Goal: Task Accomplishment & Management: Manage account settings

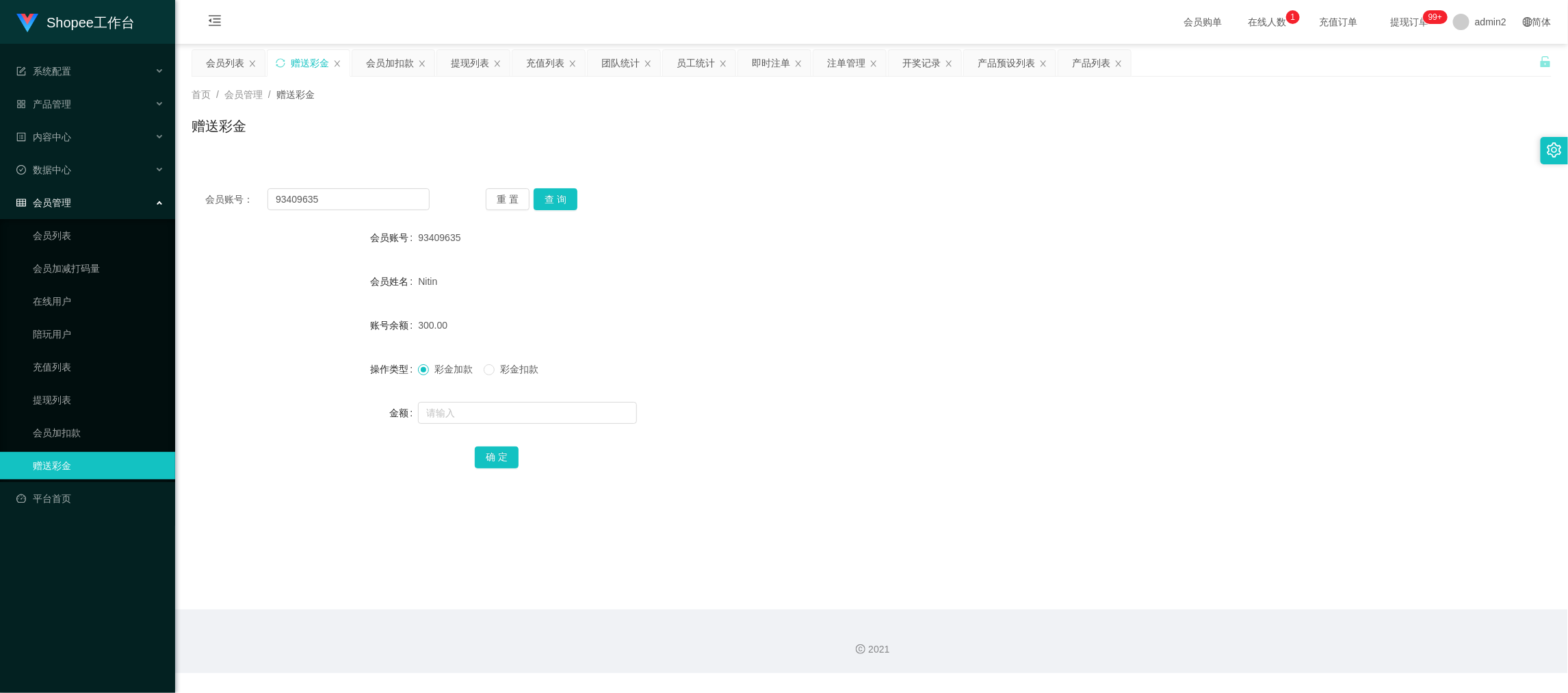
scroll to position [1, 0]
drag, startPoint x: 1202, startPoint y: 565, endPoint x: 1196, endPoint y: 551, distance: 15.2
click at [1202, 565] on main "关闭左侧 关闭右侧 关闭其它 刷新页面 会员列表 赠送彩金 会员加扣款 提现列表 充值列表 团队统计 员工统计 即时注单 注单管理 开奖记录 产品预设列表 产…" at bounding box center [872, 326] width 1393 height 565
click at [847, 246] on div "93409635" at bounding box center [815, 237] width 794 height 27
click at [460, 61] on div "提现列表" at bounding box center [470, 62] width 38 height 26
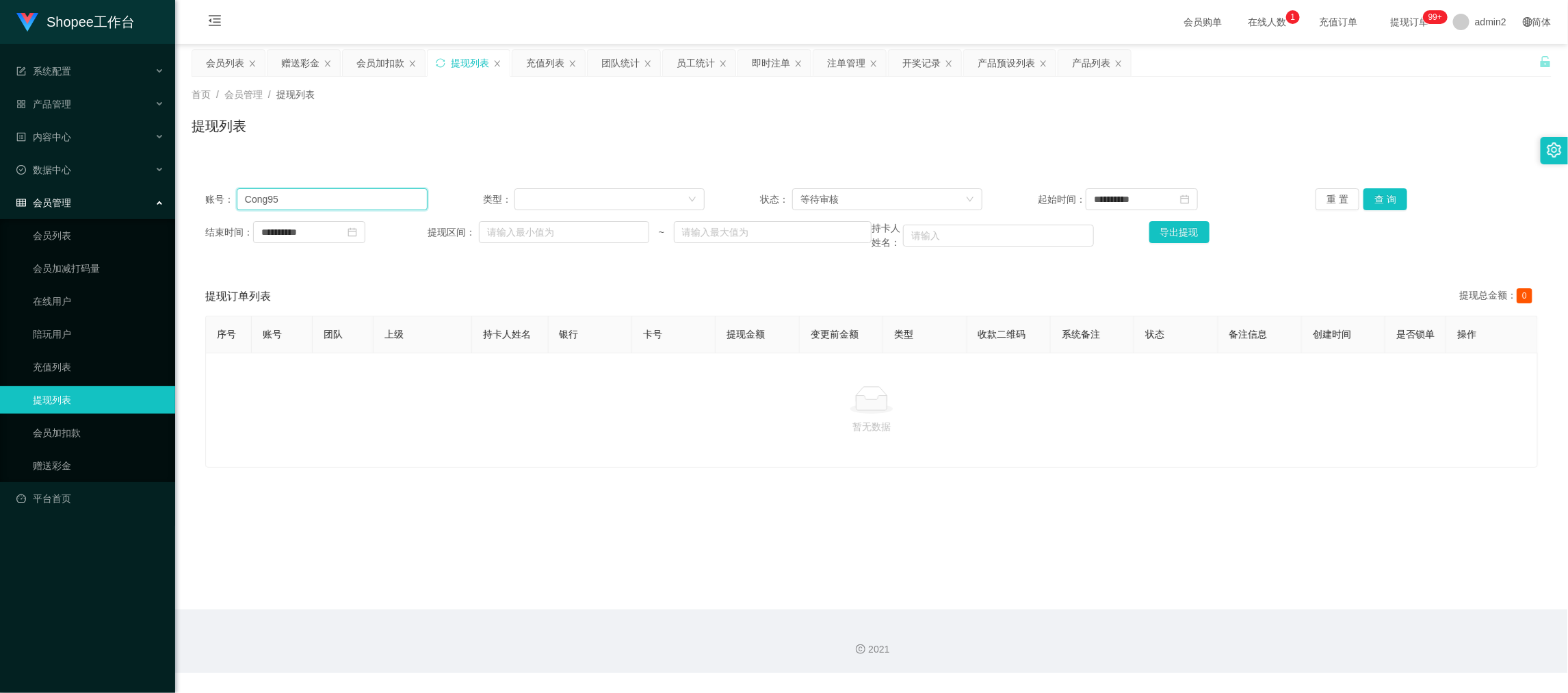
click at [316, 197] on input "Cong95" at bounding box center [332, 199] width 191 height 22
click at [319, 197] on input "Cong95" at bounding box center [332, 199] width 191 height 22
click at [1367, 201] on button "查 询" at bounding box center [1385, 199] width 44 height 22
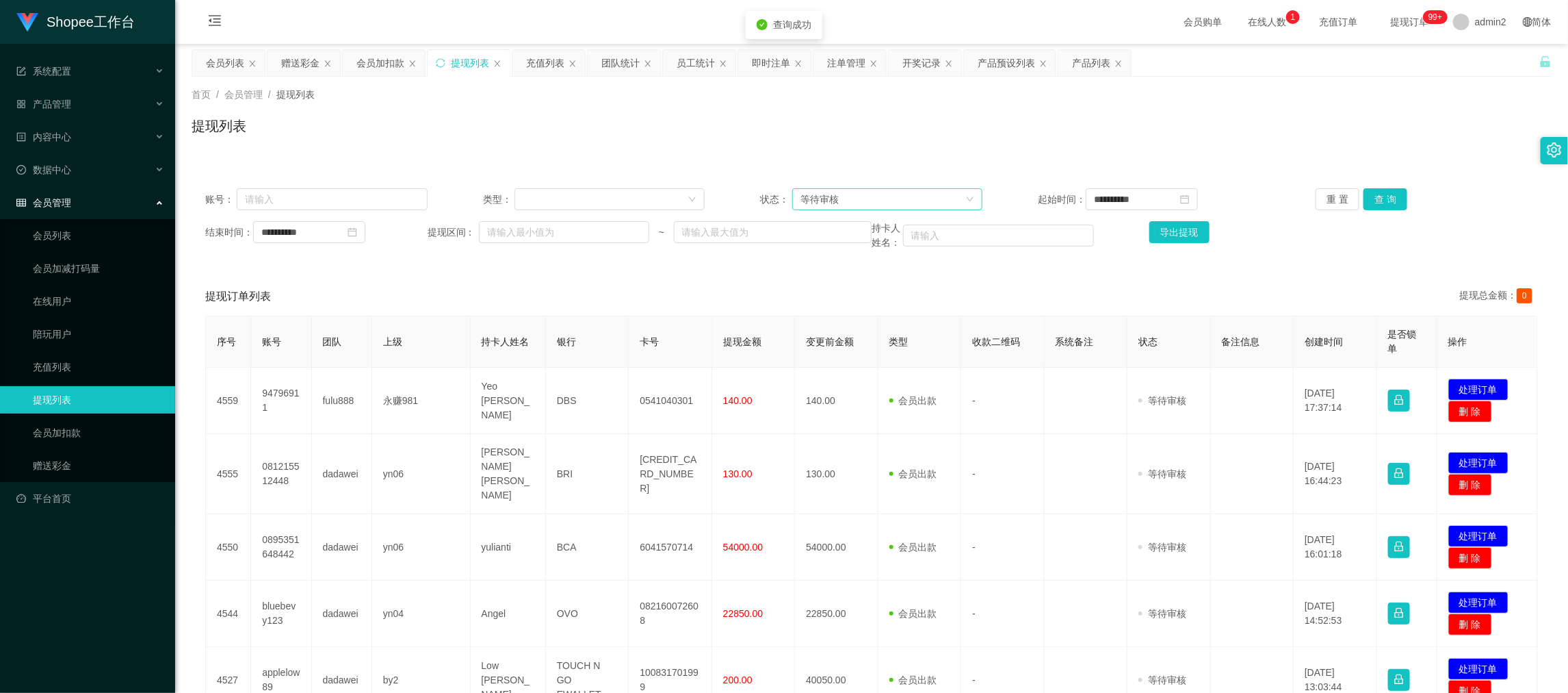
click at [878, 190] on div "等待审核" at bounding box center [883, 199] width 165 height 20
click at [815, 247] on li "审核成功" at bounding box center [882, 247] width 189 height 22
click at [1372, 188] on button "查 询" at bounding box center [1385, 199] width 44 height 22
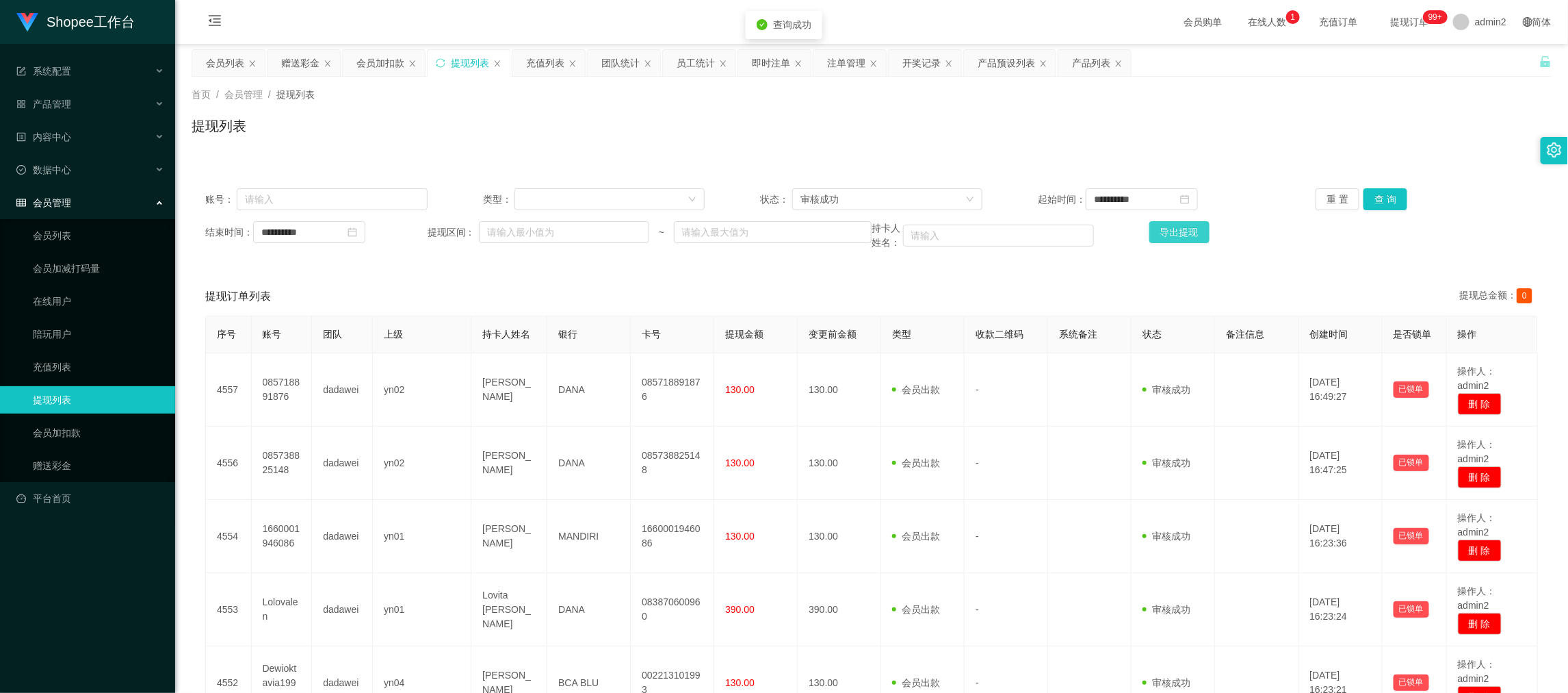
click at [1181, 237] on button "导出提现" at bounding box center [1180, 232] width 60 height 22
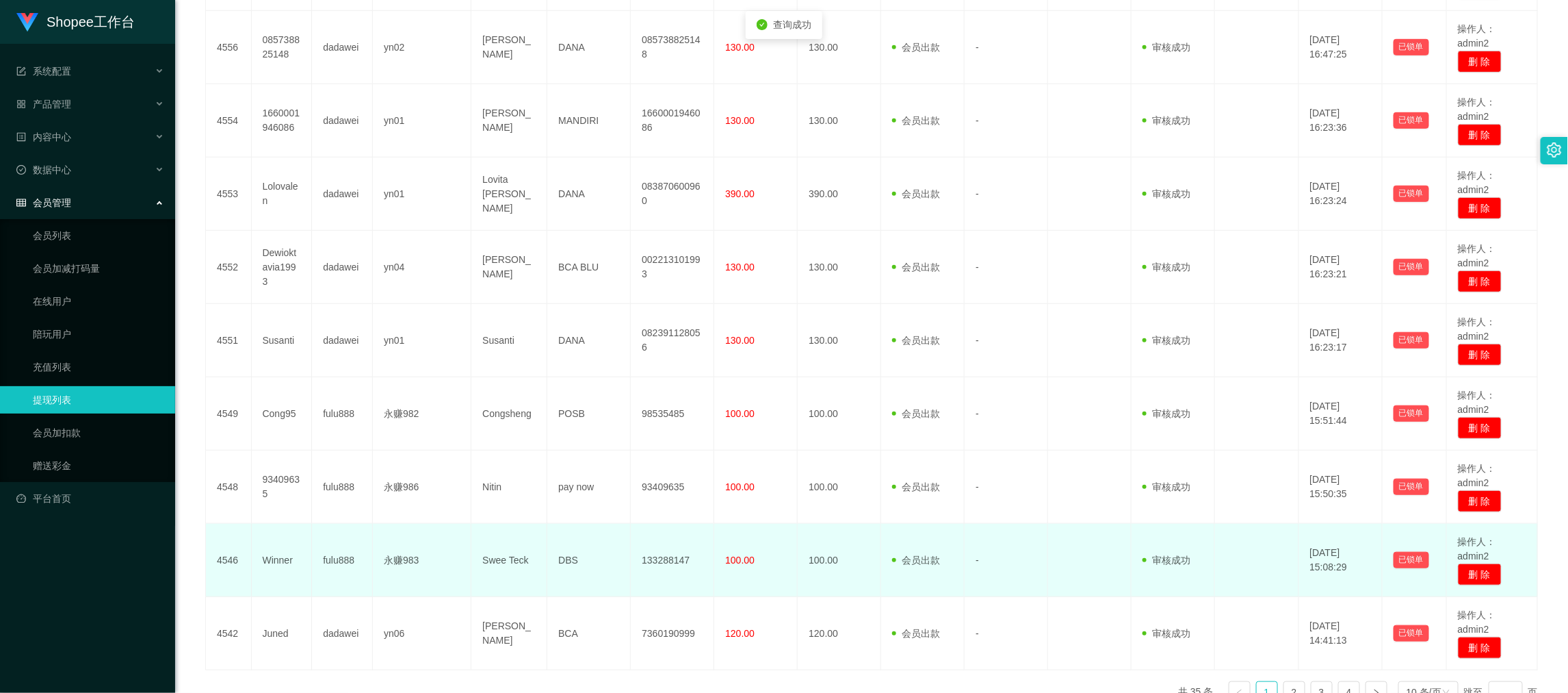
scroll to position [500, 0]
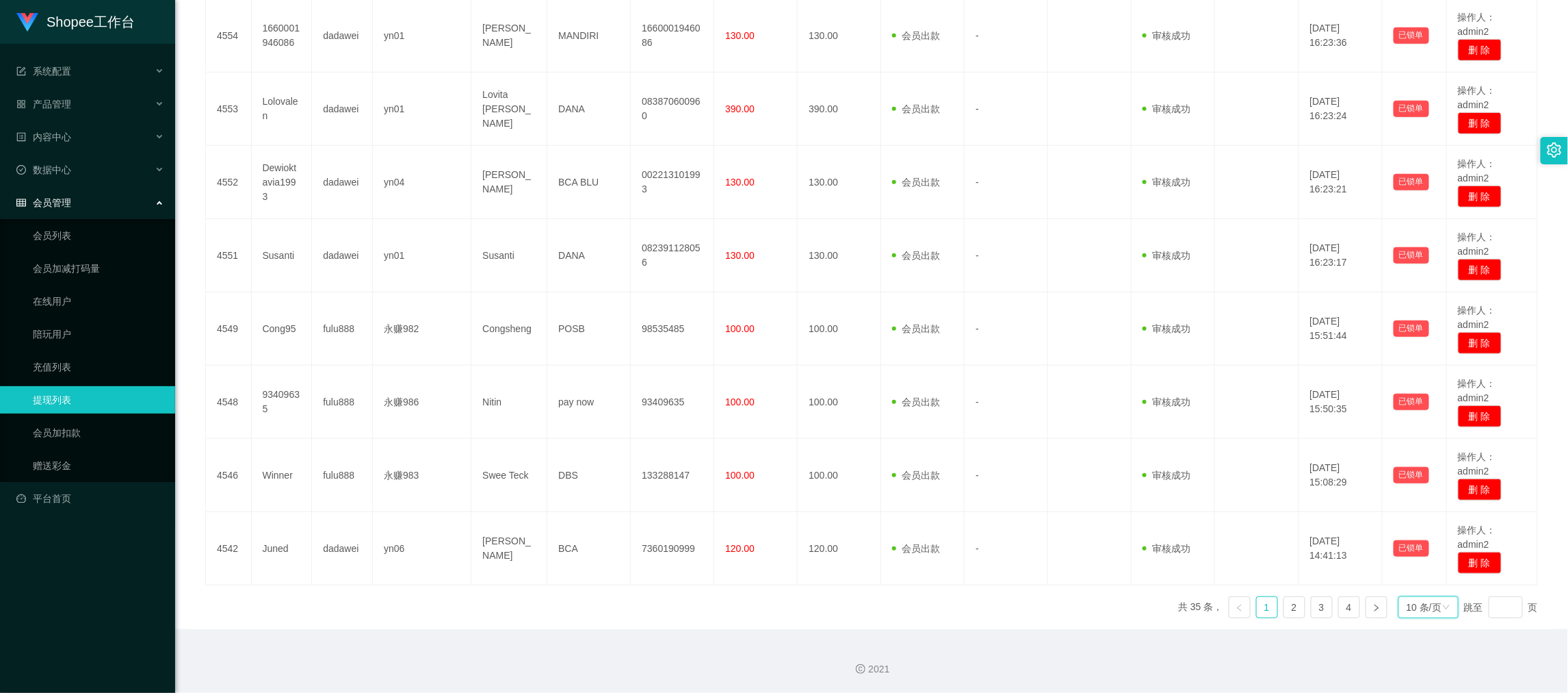
click at [1407, 599] on div "10 条/页" at bounding box center [1424, 606] width 35 height 20
click at [1420, 578] on li "1000 条/页" at bounding box center [1418, 584] width 62 height 22
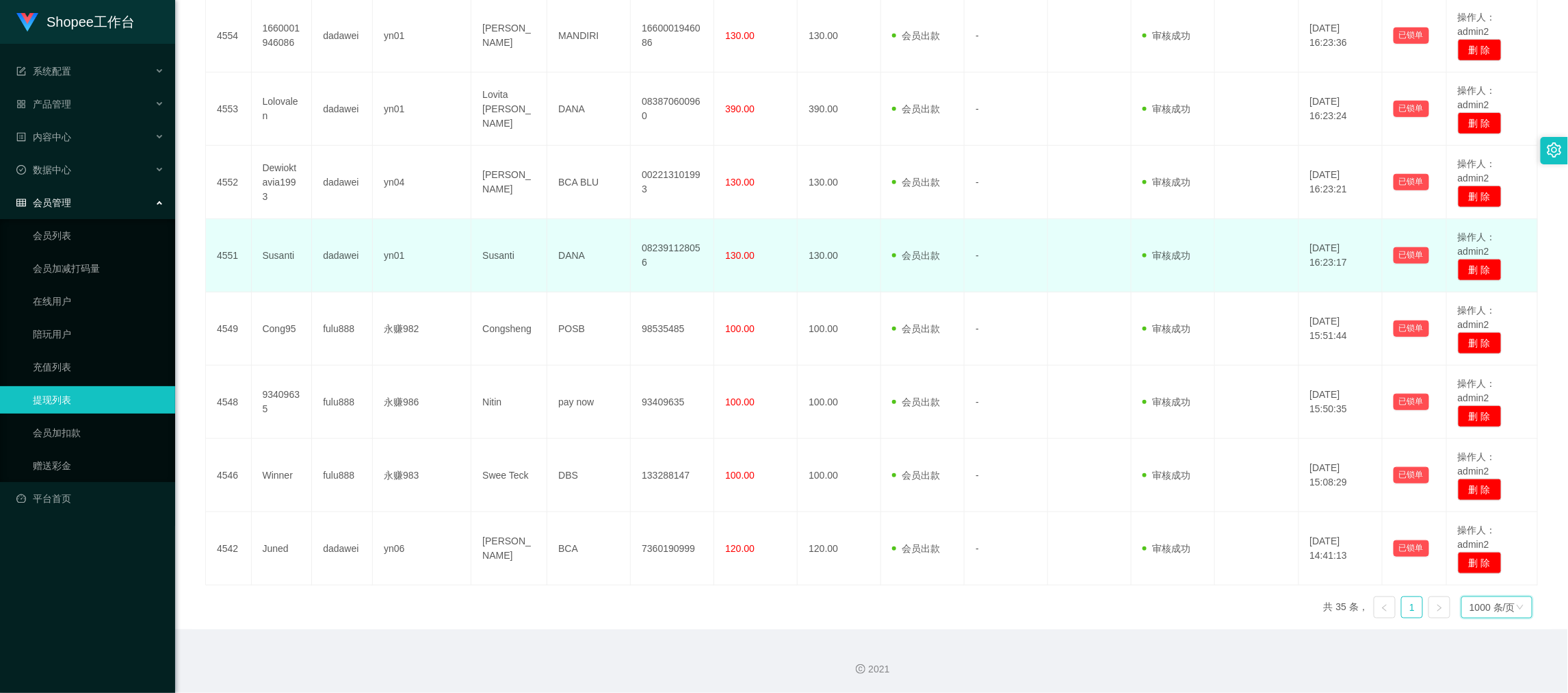
scroll to position [0, 0]
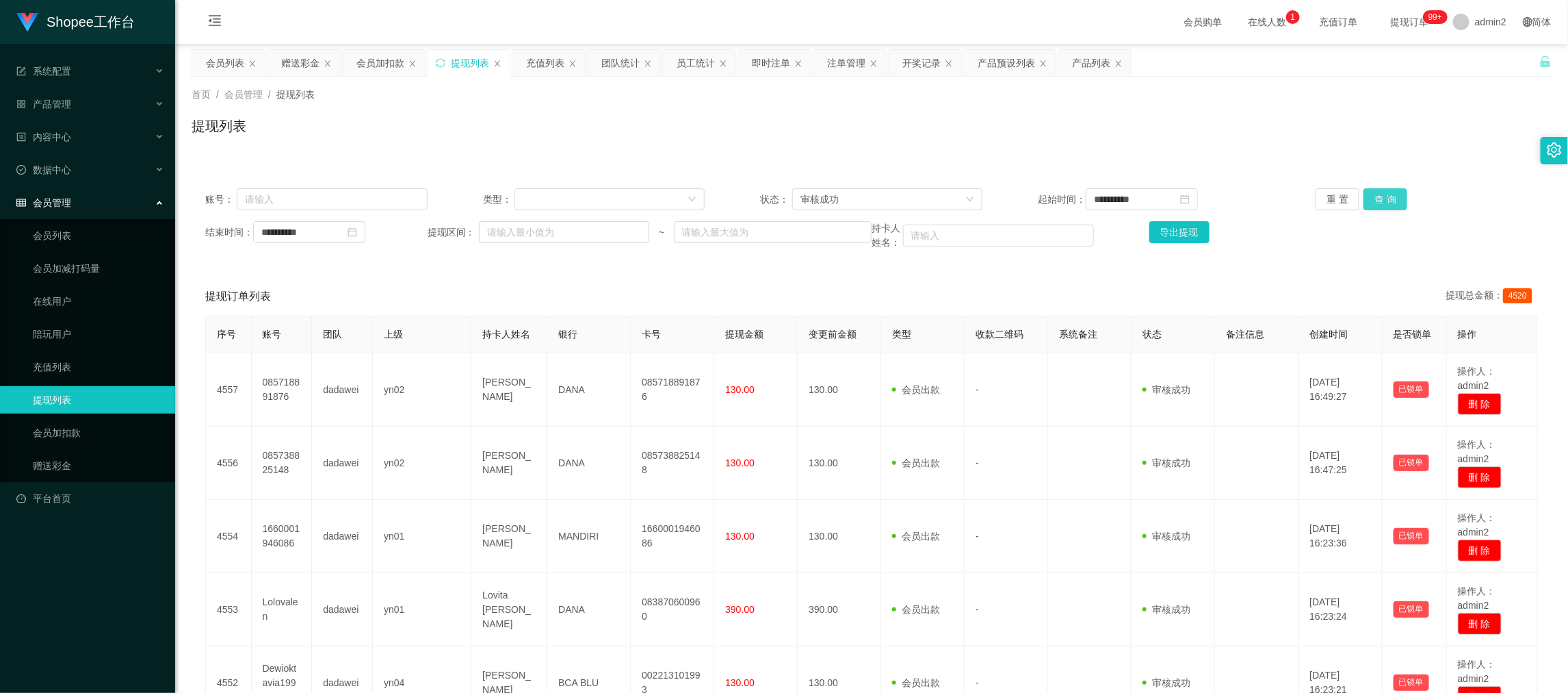
click at [1387, 195] on button "查 询" at bounding box center [1385, 199] width 44 height 22
click at [1181, 229] on button "导出提现" at bounding box center [1180, 232] width 60 height 22
click at [621, 60] on div "团队统计" at bounding box center [620, 62] width 38 height 26
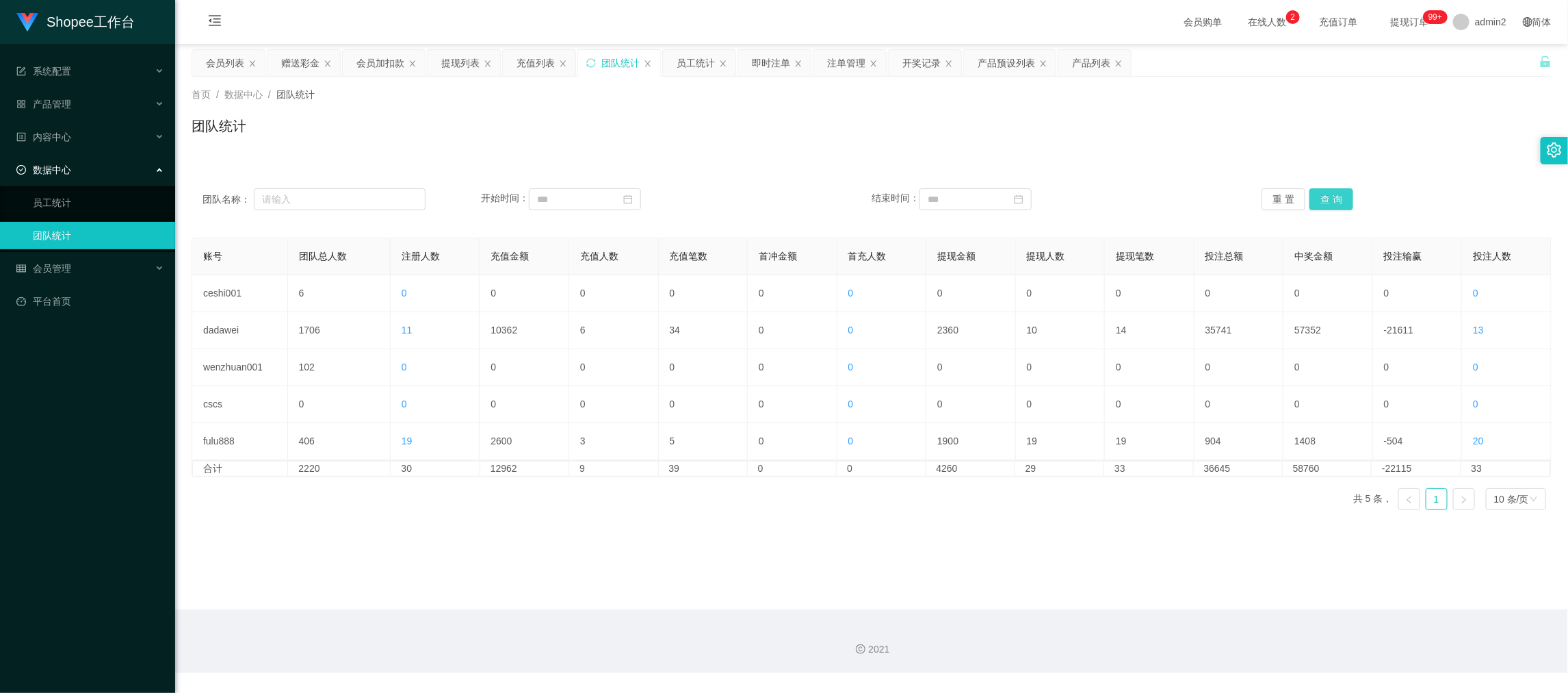
click at [1339, 192] on button "查 询" at bounding box center [1331, 199] width 44 height 22
click at [692, 554] on main "关闭左侧 关闭右侧 关闭其它 刷新页面 会员列表 赠送彩金 会员加扣款 提现列表 充值列表 团队统计 员工统计 即时注单 注单管理 开奖记录 产品预设列表 产…" at bounding box center [872, 326] width 1393 height 565
drag, startPoint x: 503, startPoint y: 532, endPoint x: 641, endPoint y: 453, distance: 159.0
click at [503, 532] on main "关闭左侧 关闭右侧 关闭其它 刷新页面 会员列表 赠送彩金 会员加扣款 提现列表 充值列表 团队统计 员工统计 即时注单 注单管理 开奖记录 产品预设列表 产…" at bounding box center [872, 326] width 1393 height 565
click at [542, 57] on div "充值列表" at bounding box center [535, 62] width 38 height 26
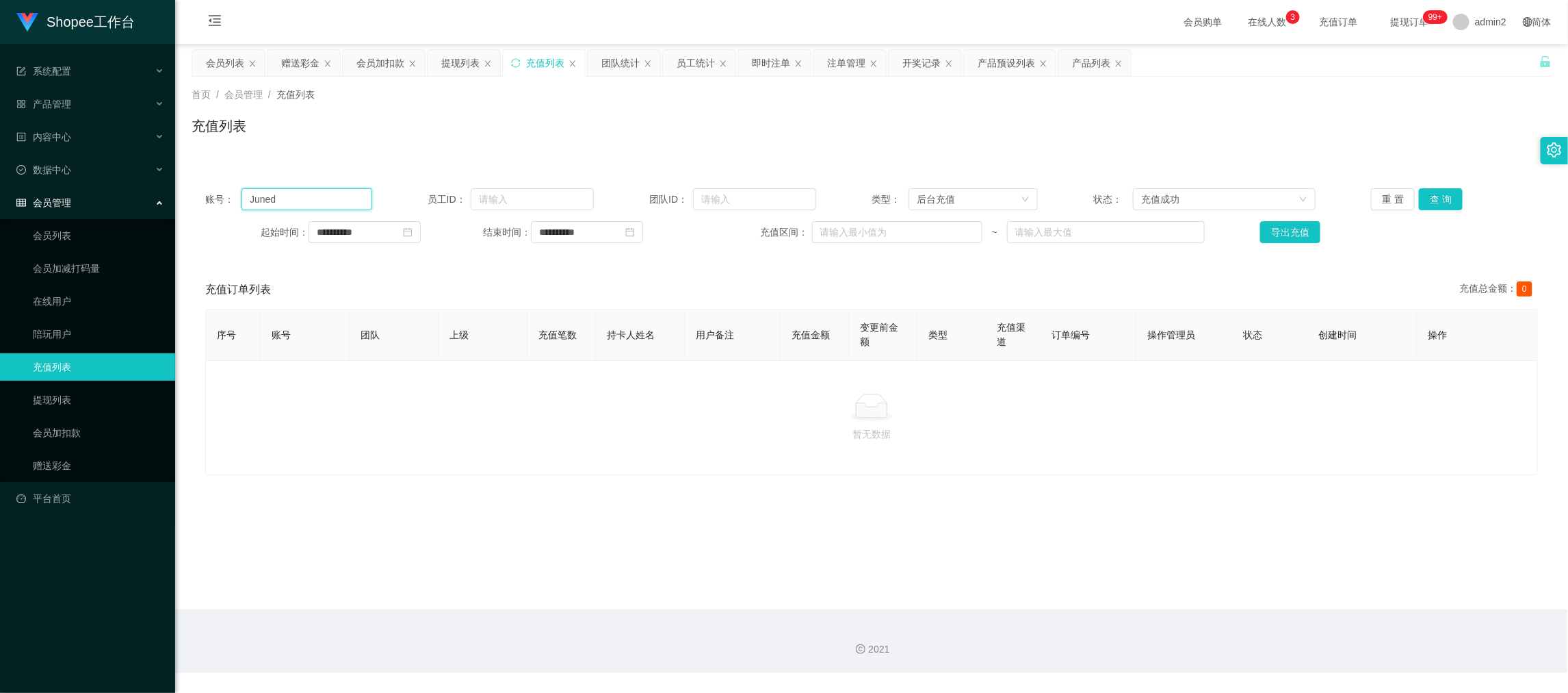
click at [318, 204] on input "Juned" at bounding box center [306, 199] width 130 height 22
click at [319, 204] on input "Juned" at bounding box center [306, 199] width 130 height 22
click at [1437, 201] on button "查 询" at bounding box center [1441, 199] width 44 height 22
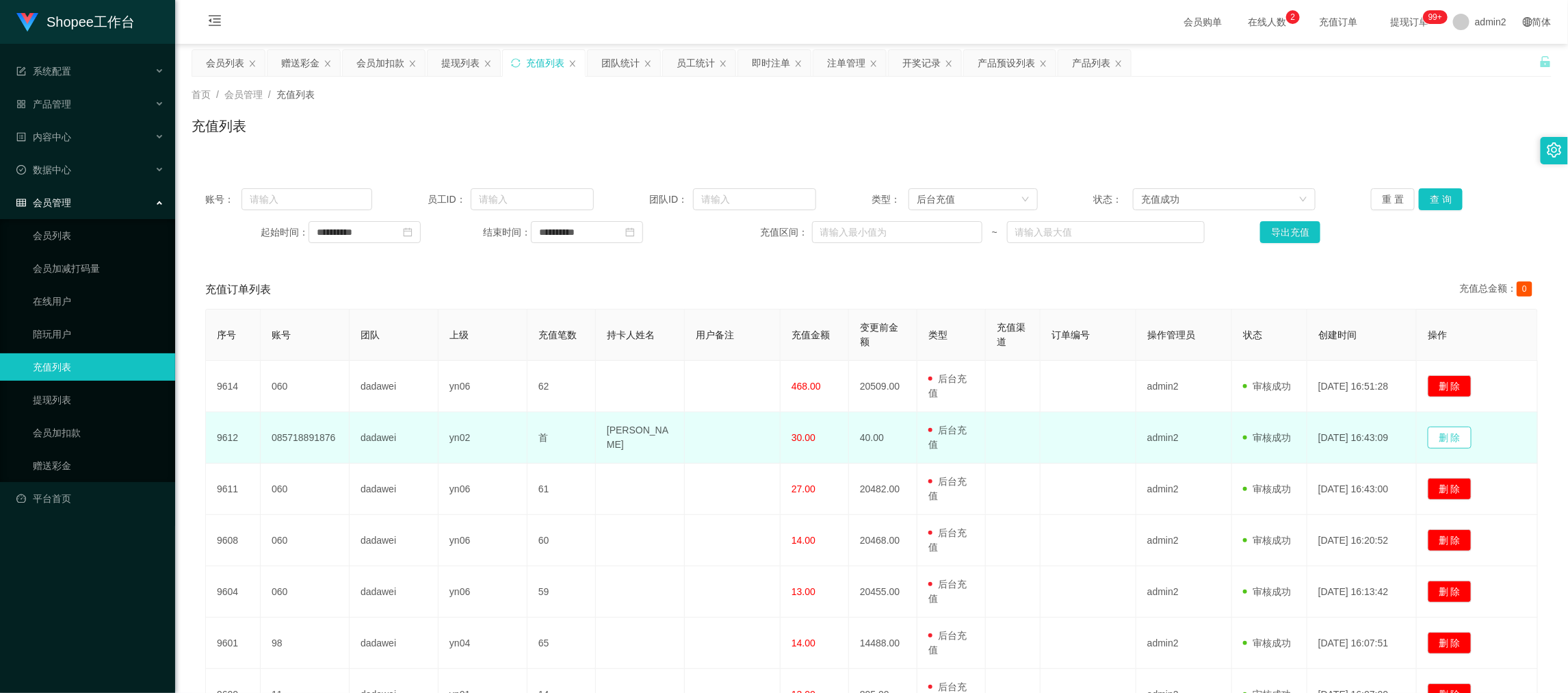
click at [1451, 441] on button "删 除" at bounding box center [1449, 437] width 44 height 22
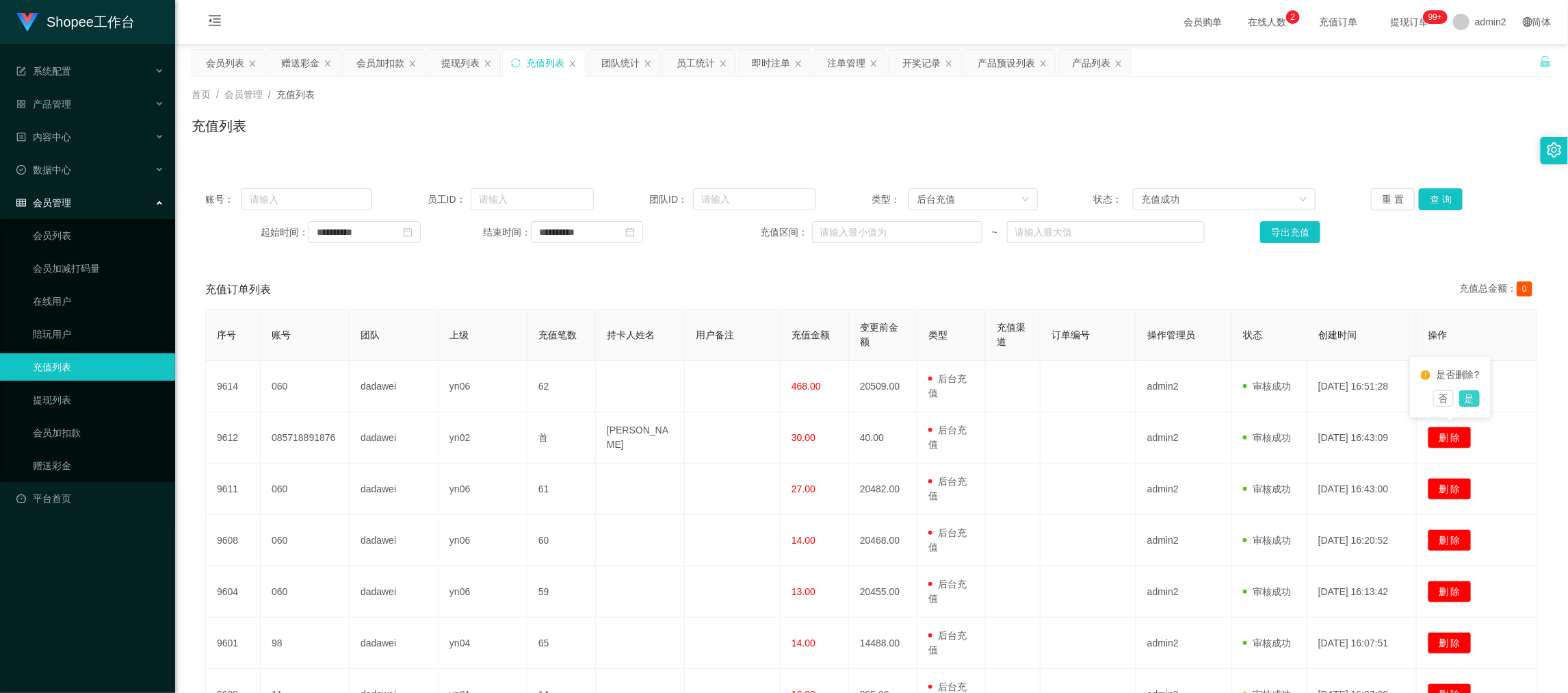
click at [1468, 399] on button "是" at bounding box center [1469, 398] width 20 height 17
click at [495, 98] on div "首页 / 会员管理 / 充值列表 /" at bounding box center [872, 94] width 1360 height 15
click at [372, 55] on div "会员加扣款" at bounding box center [379, 62] width 48 height 26
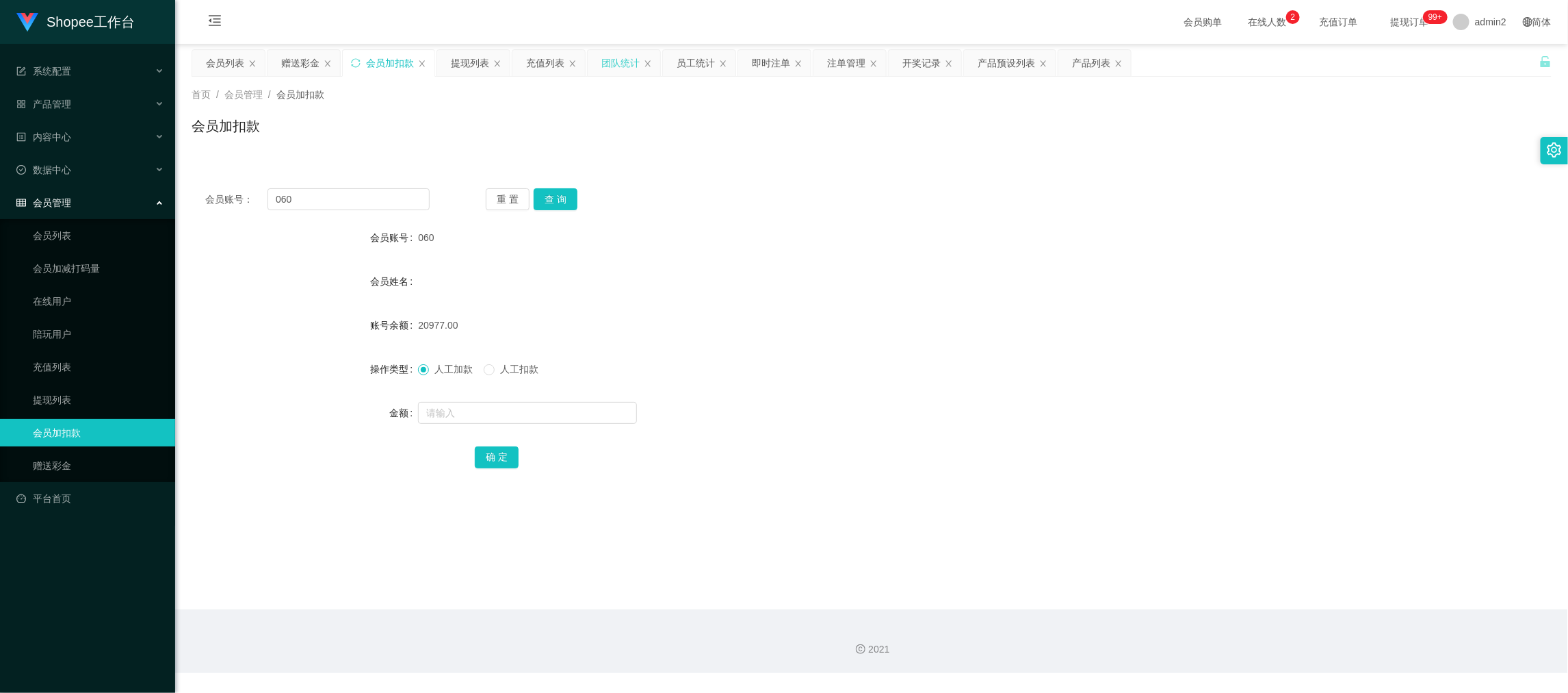
click at [620, 66] on div "团队统计" at bounding box center [620, 62] width 38 height 26
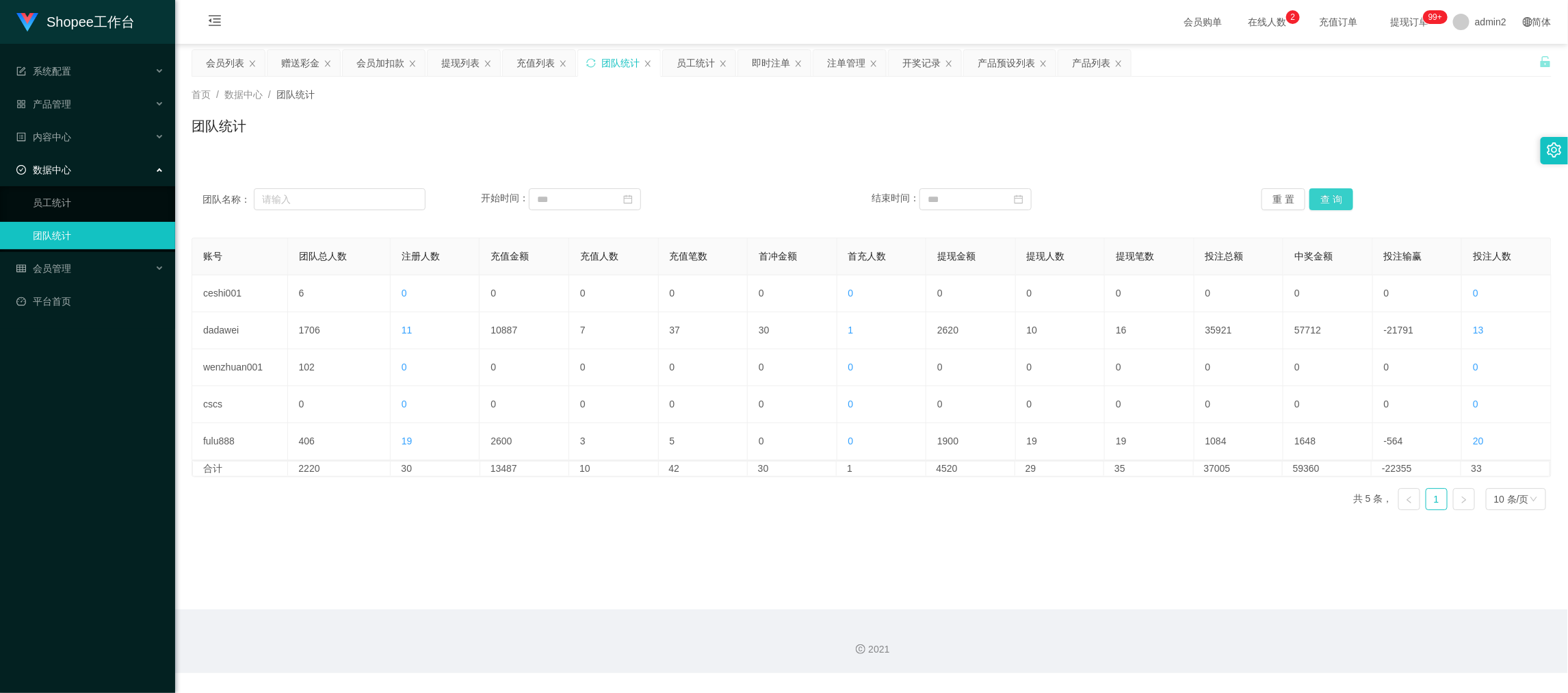
click at [1317, 193] on button "查 询" at bounding box center [1331, 199] width 44 height 22
